Goal: Task Accomplishment & Management: Manage account settings

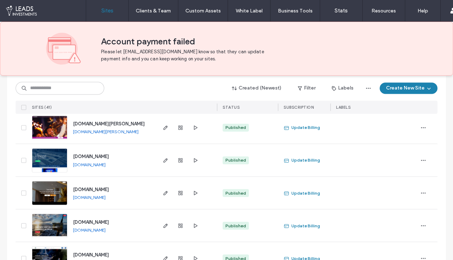
scroll to position [932, 0]
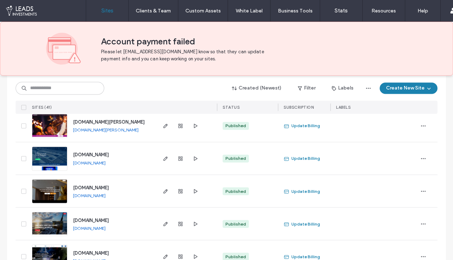
click at [109, 186] on span "[DOMAIN_NAME]" at bounding box center [91, 186] width 36 height 5
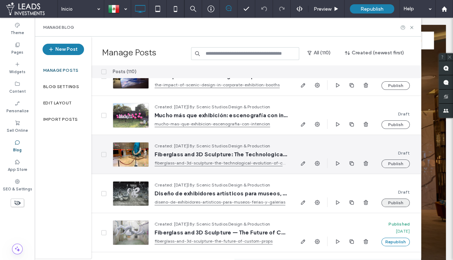
scroll to position [115, 0]
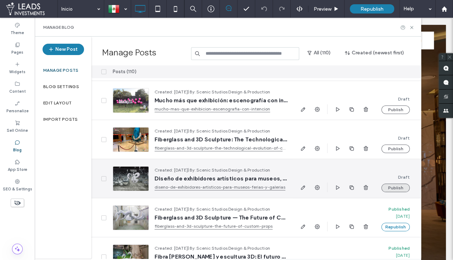
click at [397, 187] on button "Publish" at bounding box center [395, 187] width 28 height 9
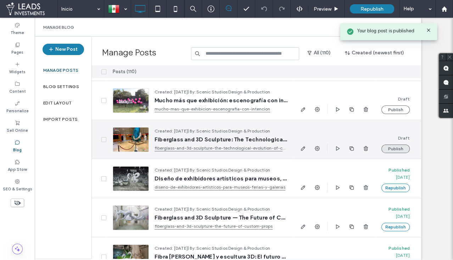
click at [396, 149] on button "Publish" at bounding box center [395, 148] width 28 height 9
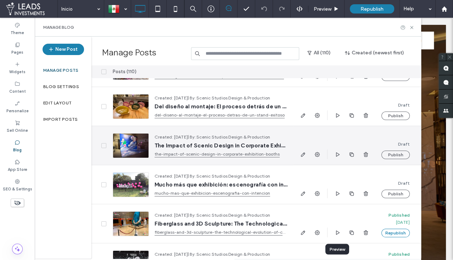
scroll to position [0, 0]
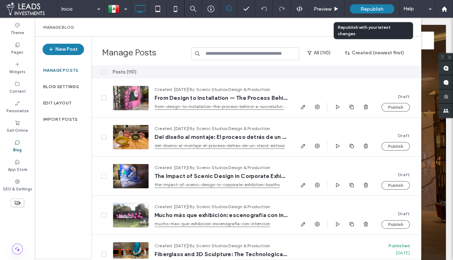
click at [378, 8] on span "Republish" at bounding box center [372, 9] width 23 height 6
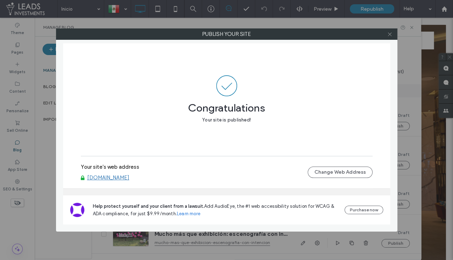
click at [391, 35] on icon at bounding box center [389, 34] width 5 height 5
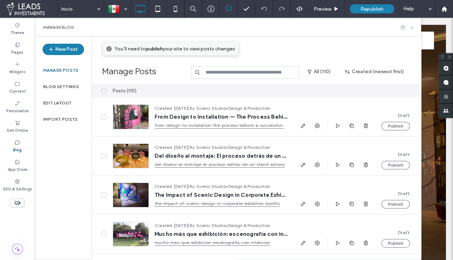
click at [412, 28] on icon at bounding box center [411, 27] width 5 height 5
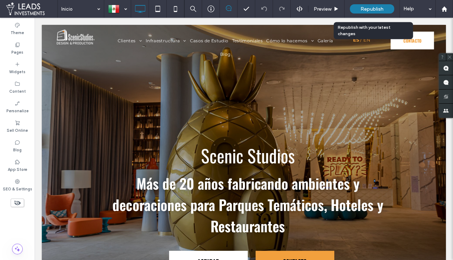
click at [358, 10] on div "Republish" at bounding box center [372, 8] width 44 height 9
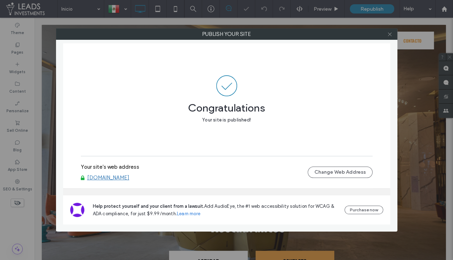
click at [392, 33] on icon at bounding box center [389, 34] width 5 height 5
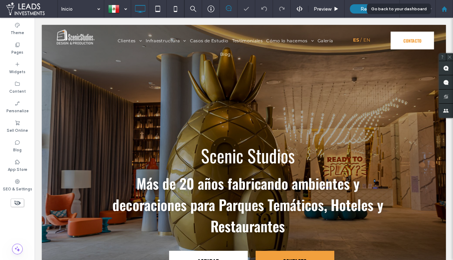
drag, startPoint x: 446, startPoint y: 9, endPoint x: 353, endPoint y: 18, distance: 93.7
click at [446, 9] on icon at bounding box center [444, 9] width 6 height 6
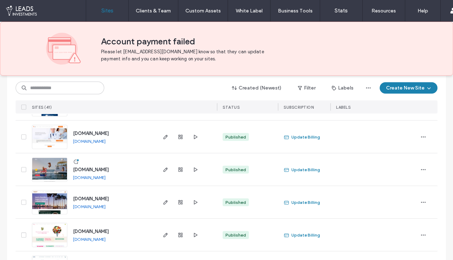
scroll to position [1279, 0]
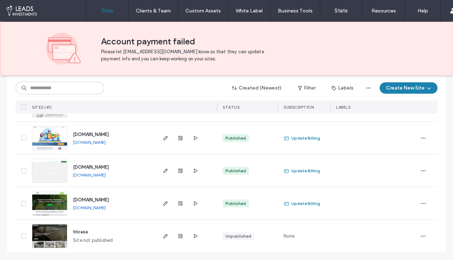
click at [109, 164] on span "[DOMAIN_NAME]" at bounding box center [91, 166] width 36 height 5
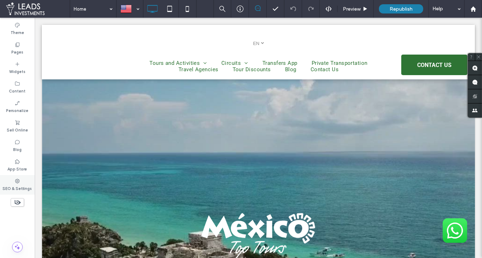
click at [21, 180] on div "SEO & Settings" at bounding box center [17, 184] width 35 height 19
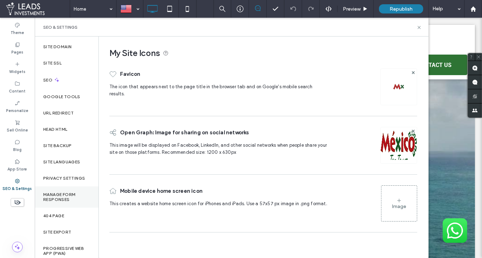
scroll to position [18, 0]
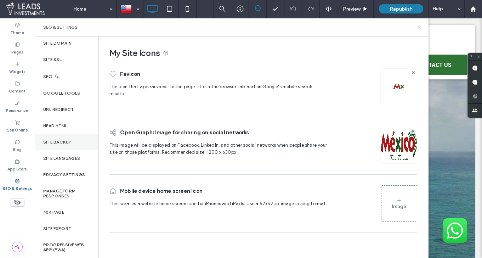
click at [82, 145] on div "Site Backup" at bounding box center [67, 142] width 64 height 16
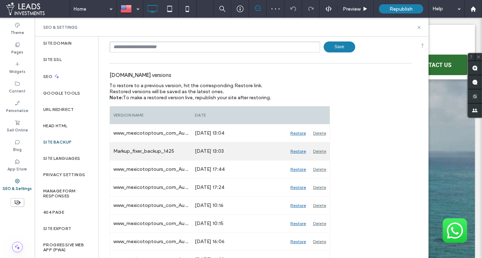
scroll to position [52, 0]
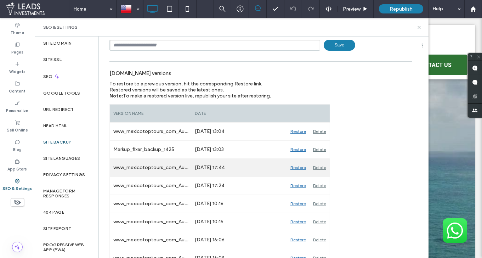
click at [294, 167] on div "Restore" at bounding box center [298, 168] width 23 height 18
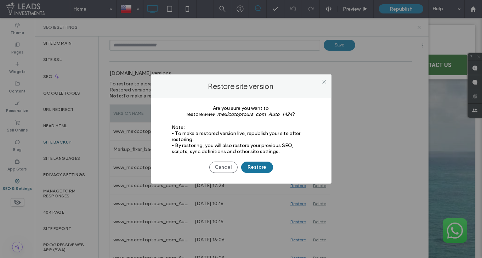
click at [268, 169] on button "Restore" at bounding box center [257, 167] width 32 height 11
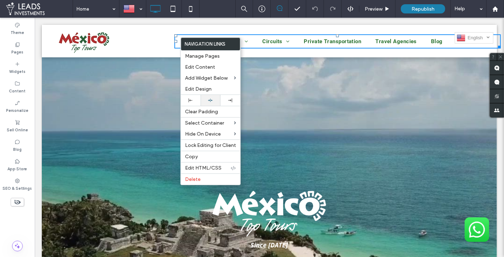
click at [212, 100] on icon at bounding box center [210, 100] width 5 height 5
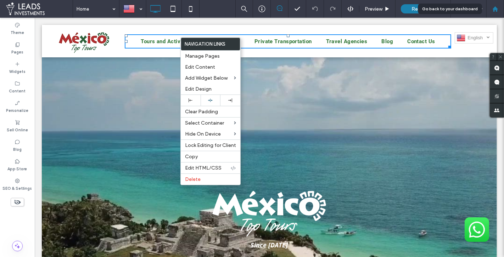
click at [498, 8] on div at bounding box center [495, 9] width 17 height 6
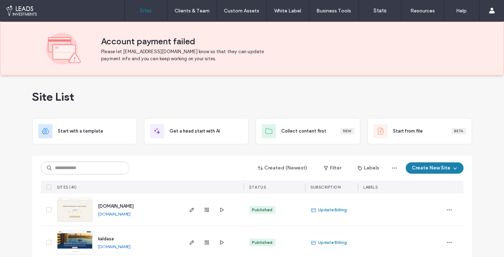
scroll to position [65, 0]
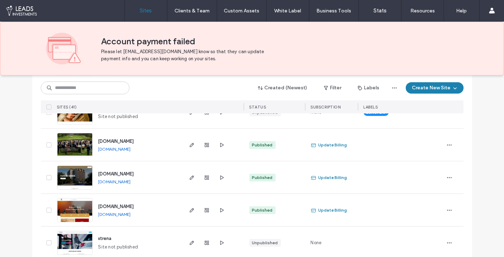
click at [134, 172] on span "www.gobernador28.com" at bounding box center [116, 173] width 36 height 5
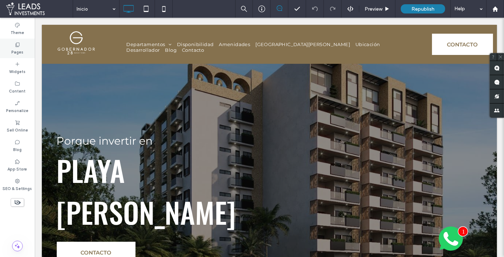
click at [26, 48] on div "Pages" at bounding box center [17, 48] width 35 height 19
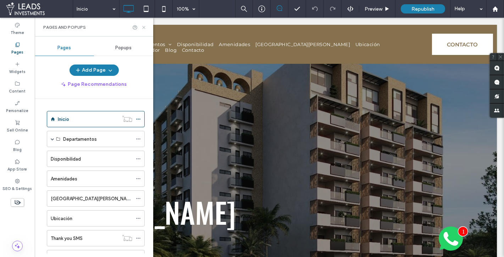
click at [145, 29] on icon at bounding box center [143, 27] width 5 height 5
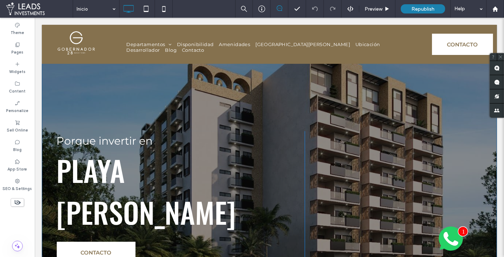
click at [45, 90] on div "Porque invertir en [GEOGRAPHIC_DATA][PERSON_NAME] CONTACTO Click To Paste Click…" at bounding box center [269, 190] width 455 height 330
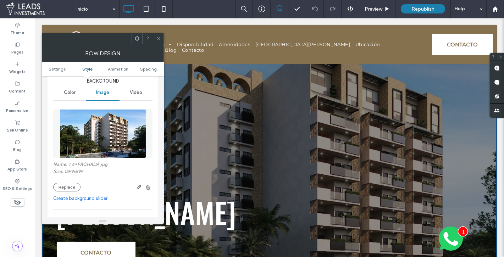
scroll to position [91, 0]
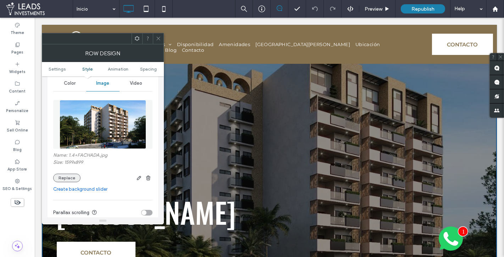
click at [65, 175] on button "Replace" at bounding box center [66, 178] width 27 height 9
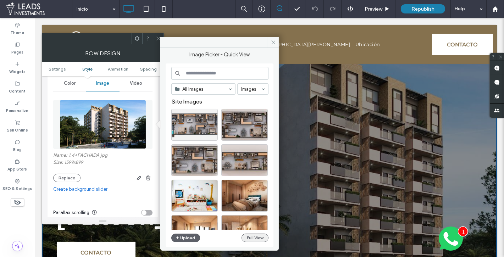
click at [258, 238] on button "Full View" at bounding box center [254, 238] width 27 height 9
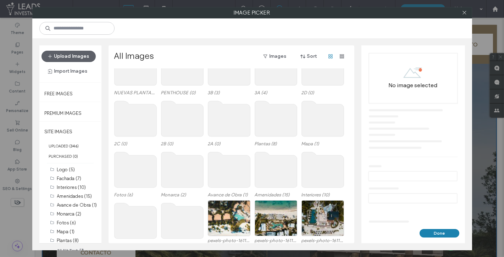
scroll to position [50, 0]
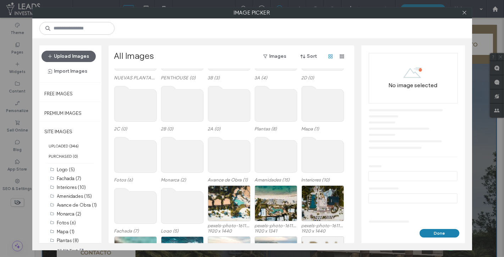
click at [138, 203] on use at bounding box center [135, 205] width 42 height 35
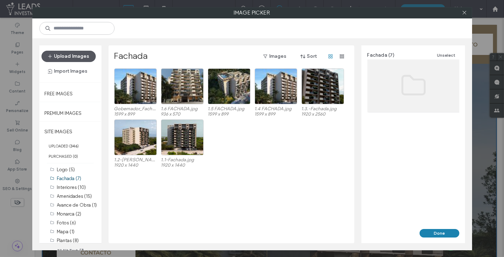
click at [67, 57] on button "Upload Images" at bounding box center [68, 56] width 54 height 11
